Goal: Task Accomplishment & Management: Complete application form

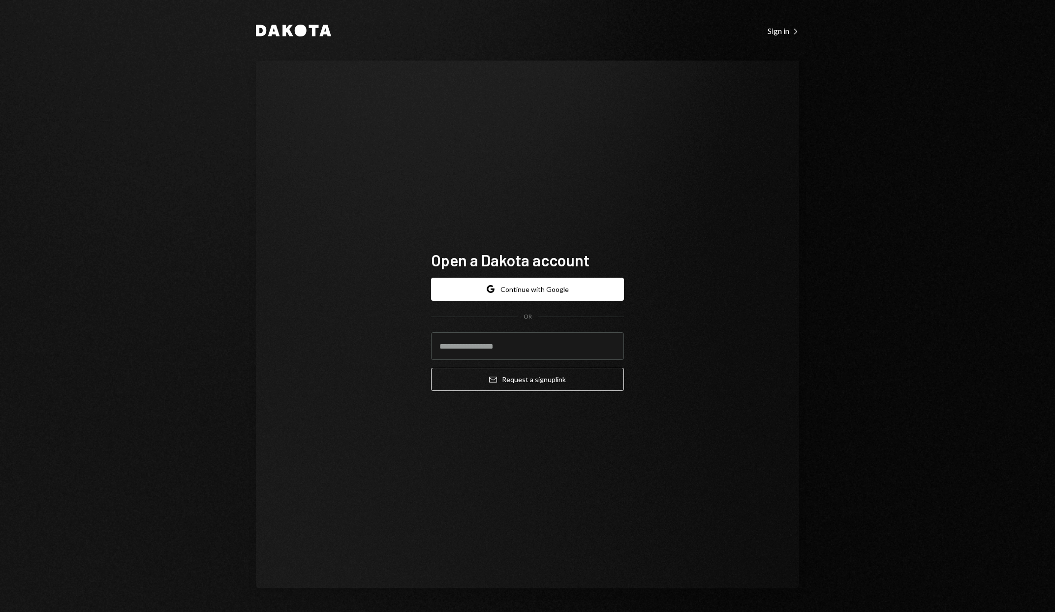
click at [401, 352] on div "Open a Dakota account Google Continue with Google OR Email Request a sign up li…" at bounding box center [527, 325] width 543 height 528
click at [479, 346] on input "email" at bounding box center [527, 346] width 193 height 28
type input "**********"
click at [528, 379] on button "Email Request a sign up link" at bounding box center [527, 379] width 193 height 23
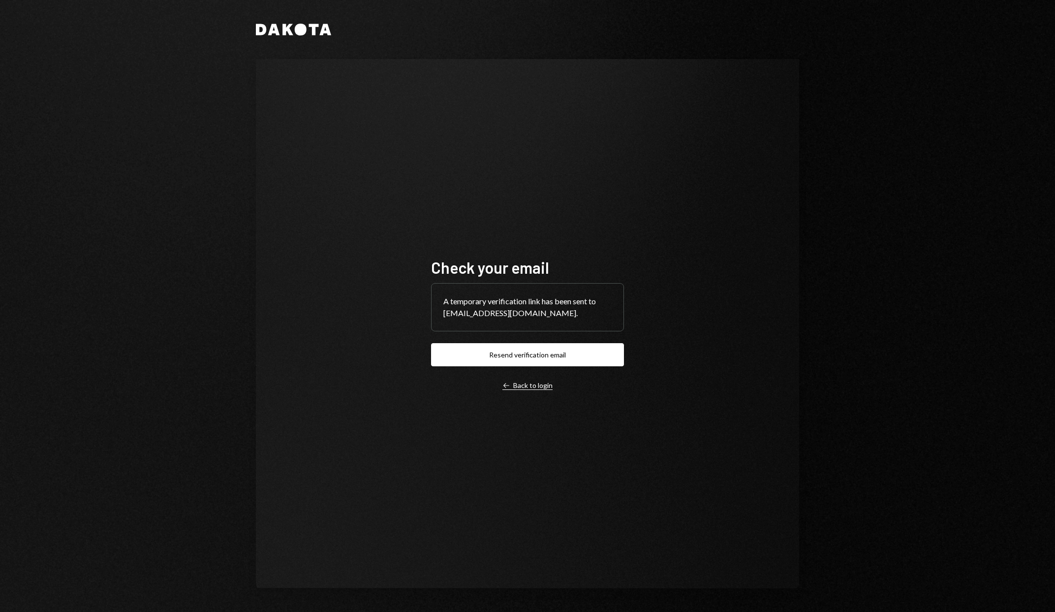
click at [531, 383] on div "Left Arrow Back to login" at bounding box center [528, 385] width 50 height 9
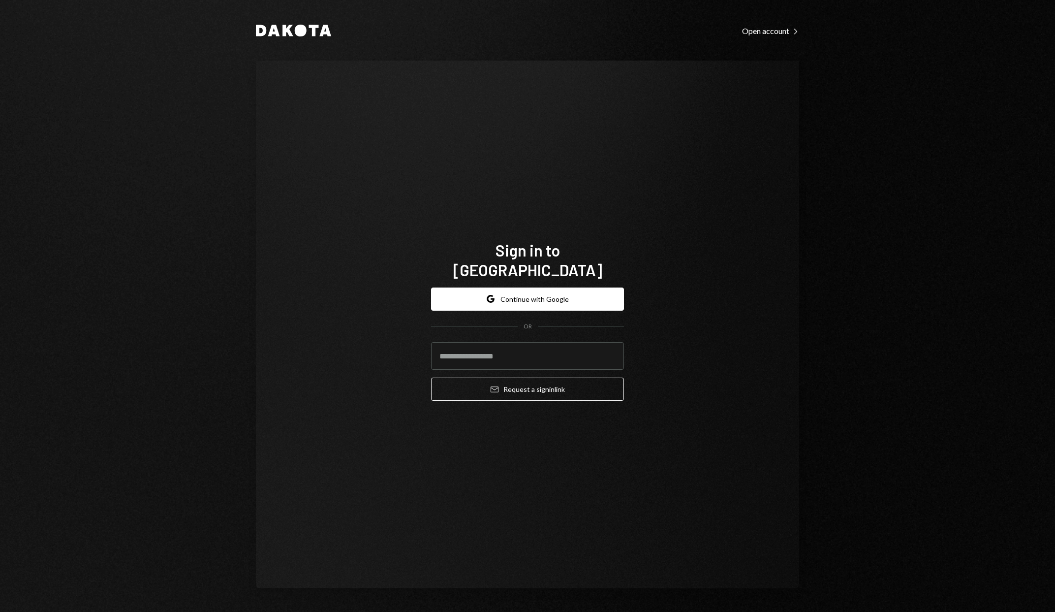
click at [604, 463] on div "Sign in to [GEOGRAPHIC_DATA] Google Continue with Google OR Email Request a sig…" at bounding box center [527, 325] width 543 height 528
click at [476, 344] on input "email" at bounding box center [527, 356] width 193 height 28
